Goal: Task Accomplishment & Management: Manage account settings

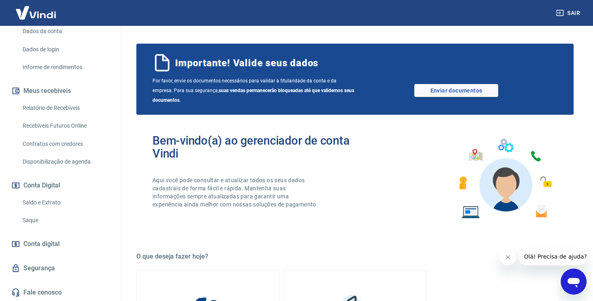
scroll to position [417, 0]
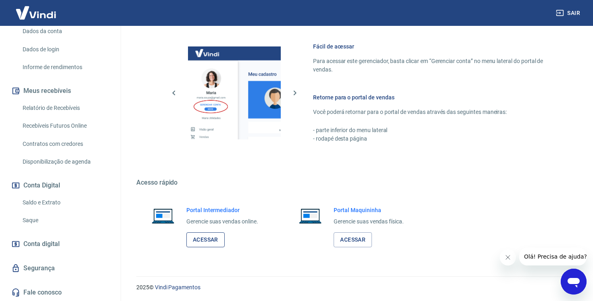
click at [203, 244] on link "Acessar" at bounding box center [205, 239] width 38 height 15
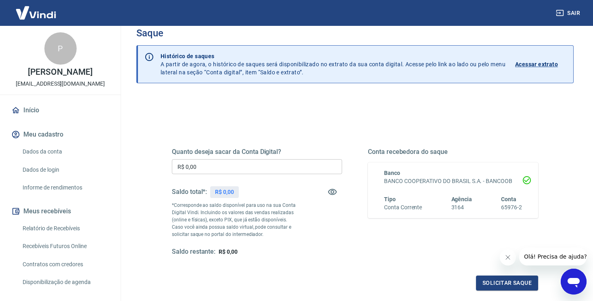
scroll to position [17, 0]
